Goal: Task Accomplishment & Management: Complete application form

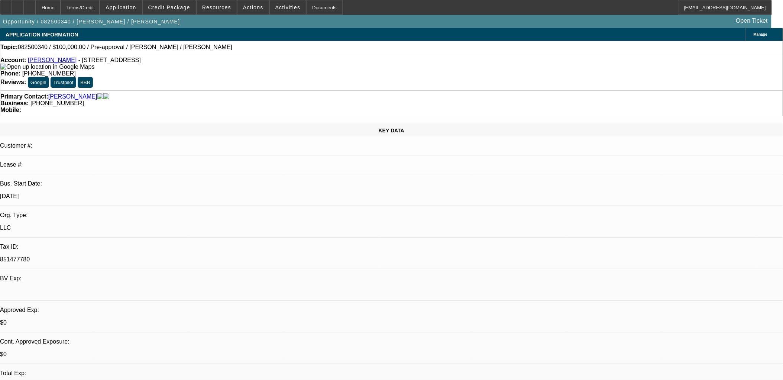
select select "0"
select select "2"
select select "0.1"
select select "1"
select select "2"
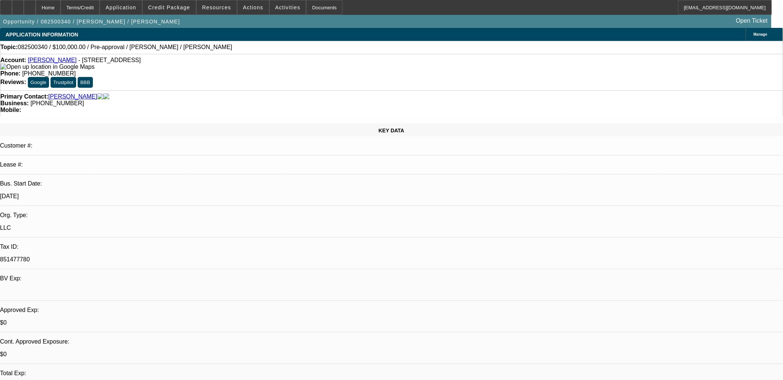
select select "4"
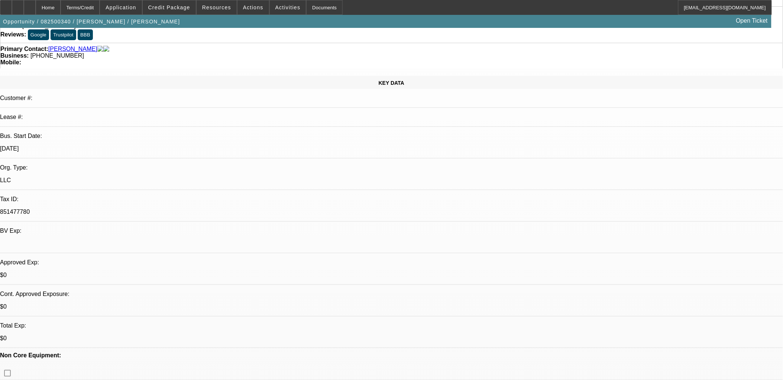
scroll to position [41, 0]
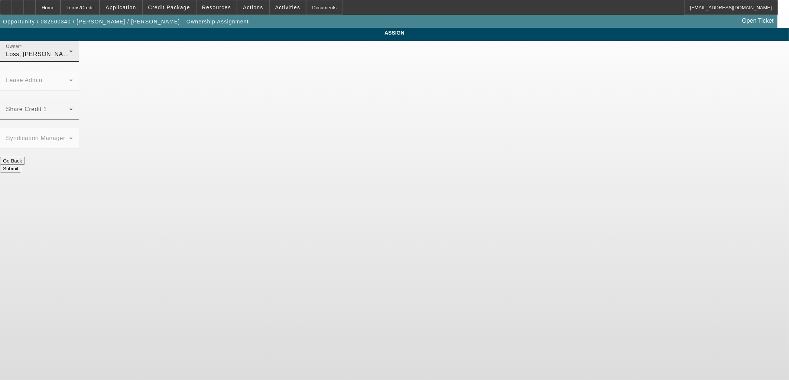
click at [69, 59] on div "Loss, [PERSON_NAME] (Lvl 1)" at bounding box center [37, 54] width 63 height 9
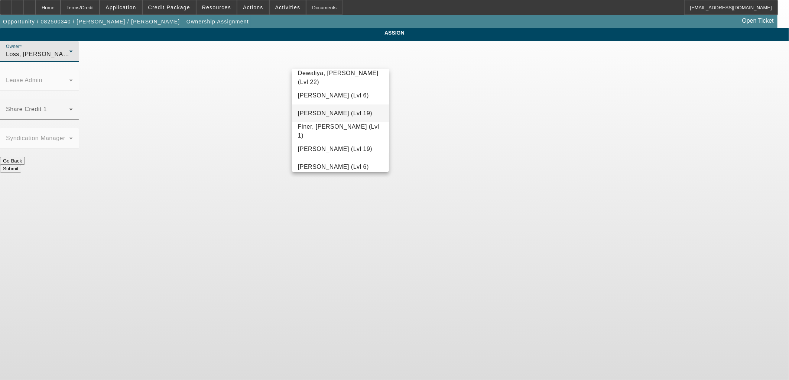
scroll to position [181, 0]
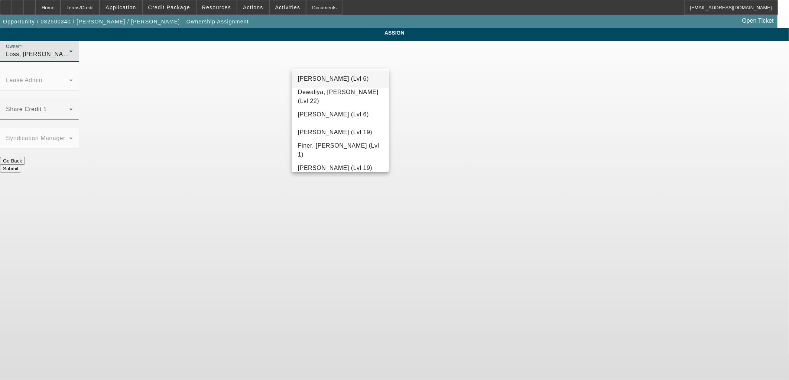
click at [342, 82] on span "[PERSON_NAME] (Lvl 6)" at bounding box center [333, 78] width 71 height 9
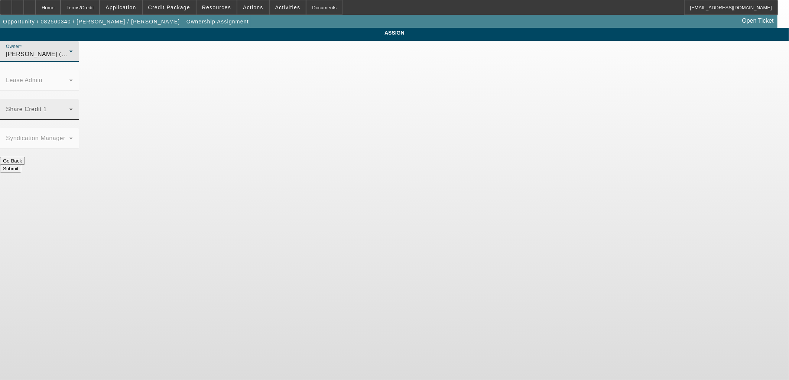
click at [69, 108] on span at bounding box center [37, 112] width 63 height 9
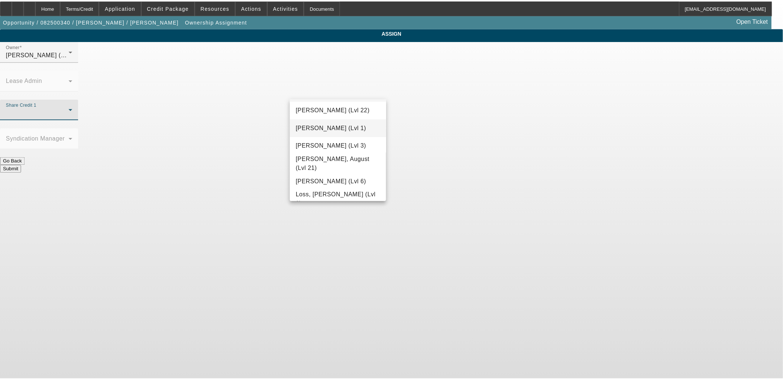
scroll to position [536, 0]
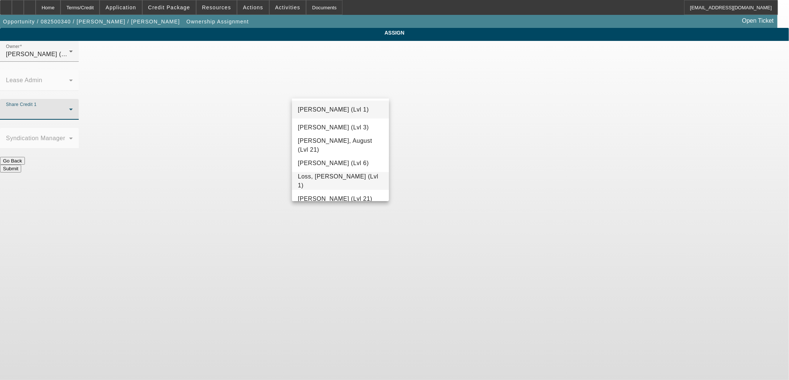
click at [331, 183] on span "Loss, [PERSON_NAME] (Lvl 1)" at bounding box center [340, 181] width 85 height 18
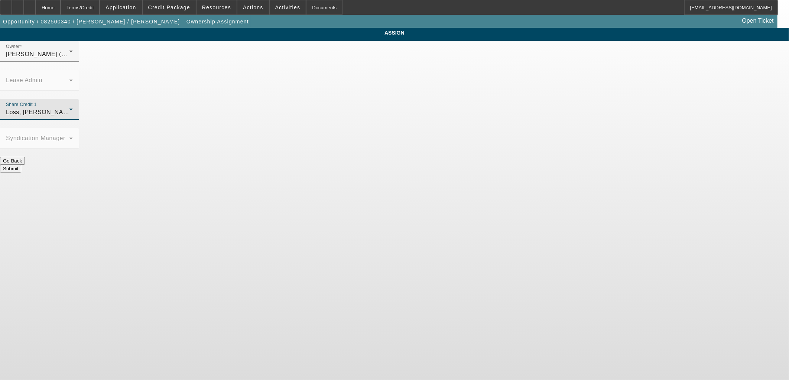
click at [21, 165] on button "Submit" at bounding box center [10, 169] width 21 height 8
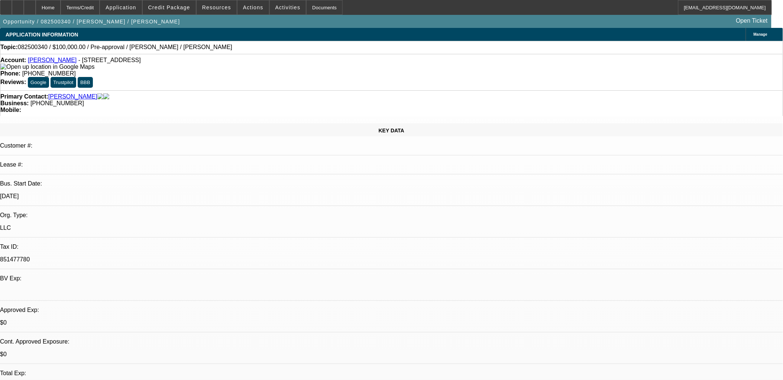
select select "0"
select select "2"
select select "0.1"
select select "4"
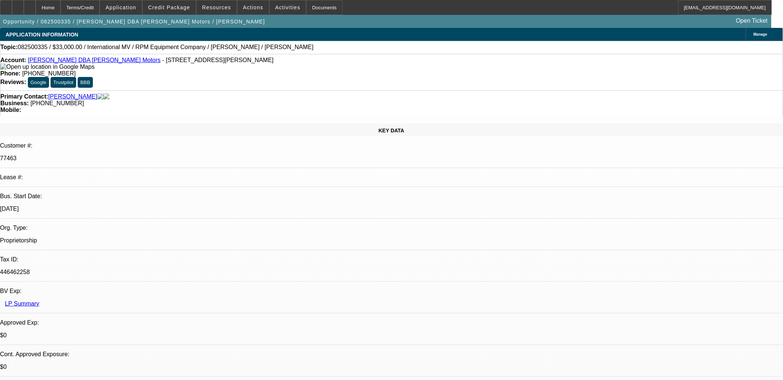
select select "0"
select select "2"
select select "0.1"
select select "1"
select select "2"
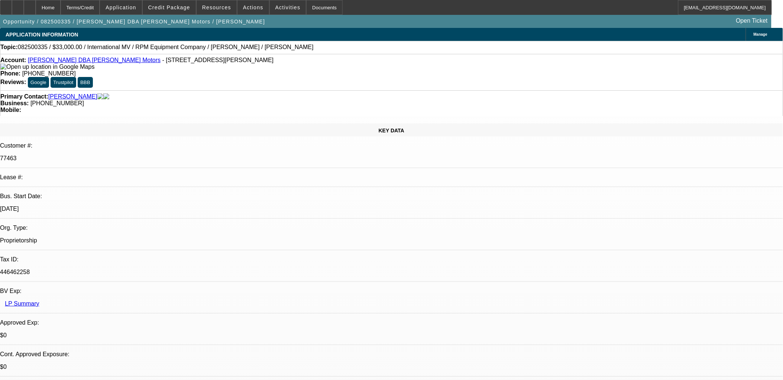
select select "4"
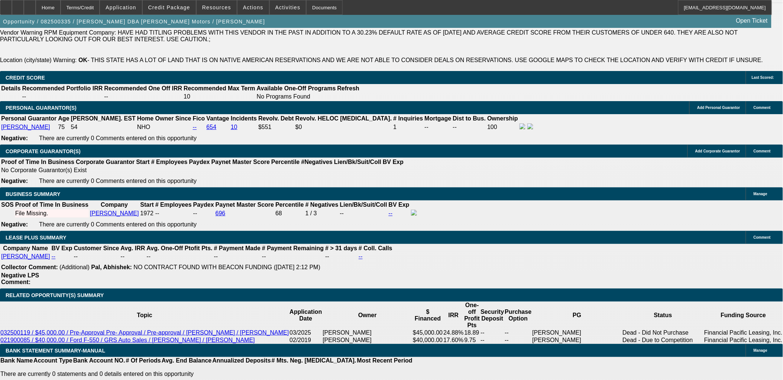
scroll to position [1115, 0]
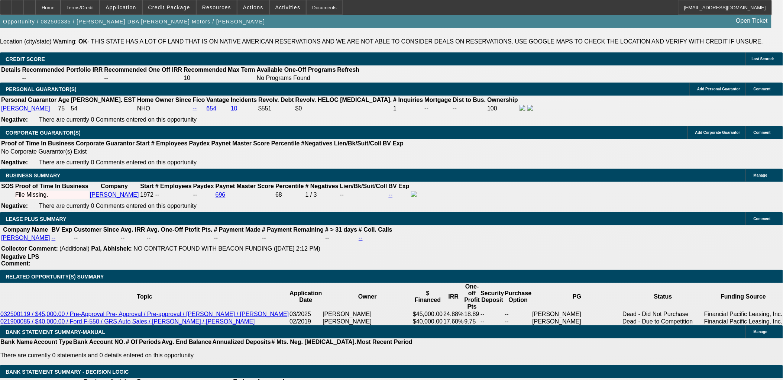
select select "0.1"
type input "$3,300.00"
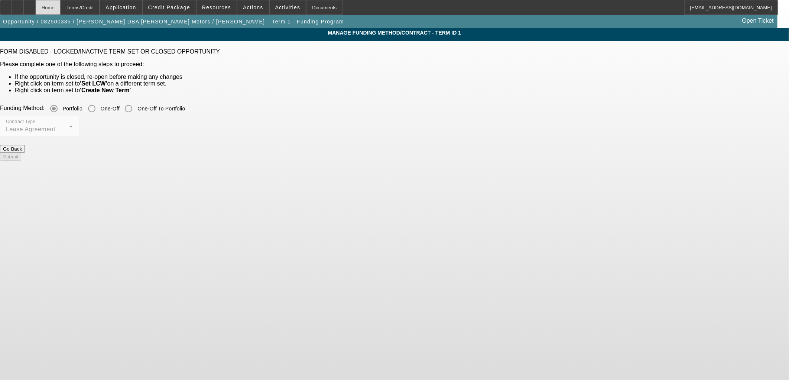
click at [61, 6] on div "Home" at bounding box center [48, 7] width 25 height 15
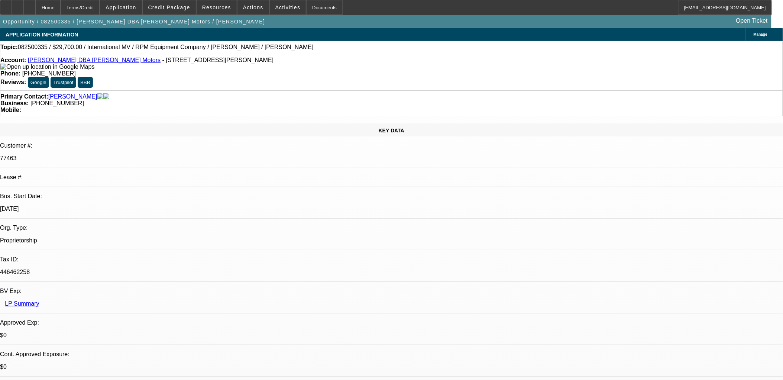
select select "0.1"
select select "2"
select select "0.1"
select select "4"
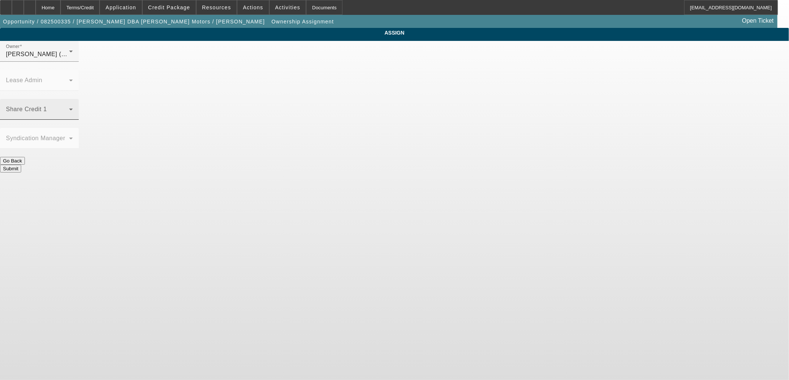
click at [73, 99] on div "Share Credit 1" at bounding box center [39, 109] width 67 height 21
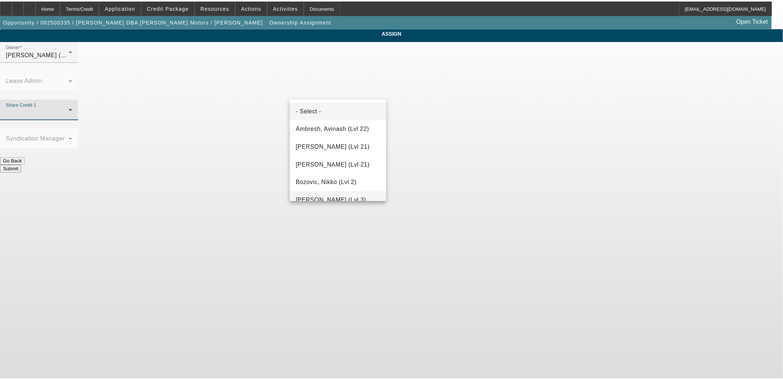
scroll to position [97, 0]
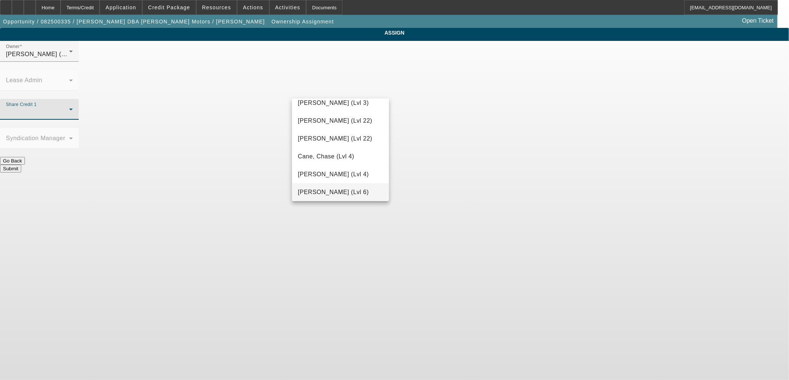
click at [339, 190] on span "[PERSON_NAME] (Lvl 6)" at bounding box center [333, 192] width 71 height 9
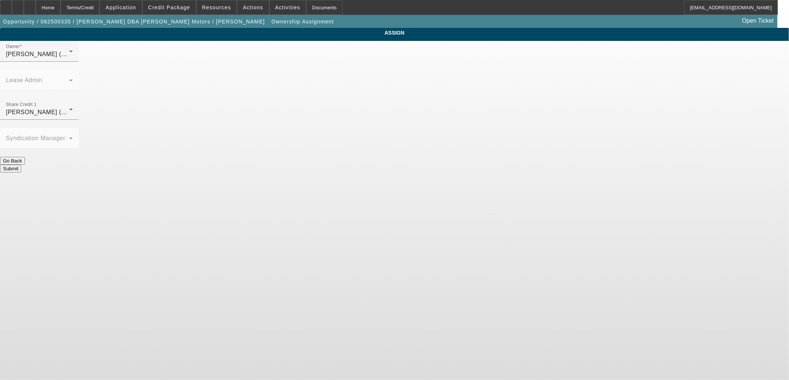
click at [21, 165] on button "Submit" at bounding box center [10, 169] width 21 height 8
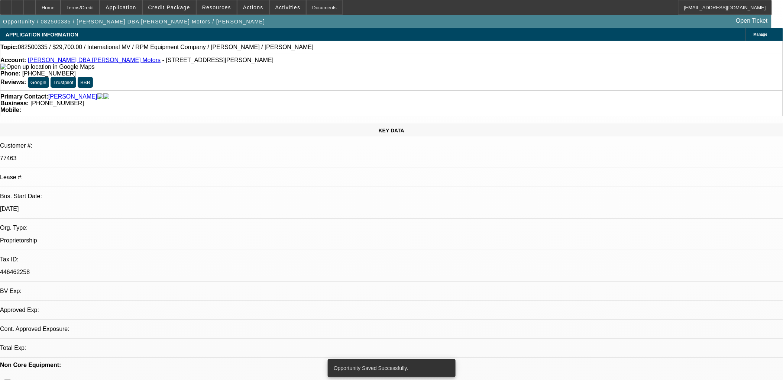
select select "0.1"
select select "2"
select select "0.1"
select select "4"
